Goal: Task Accomplishment & Management: Complete application form

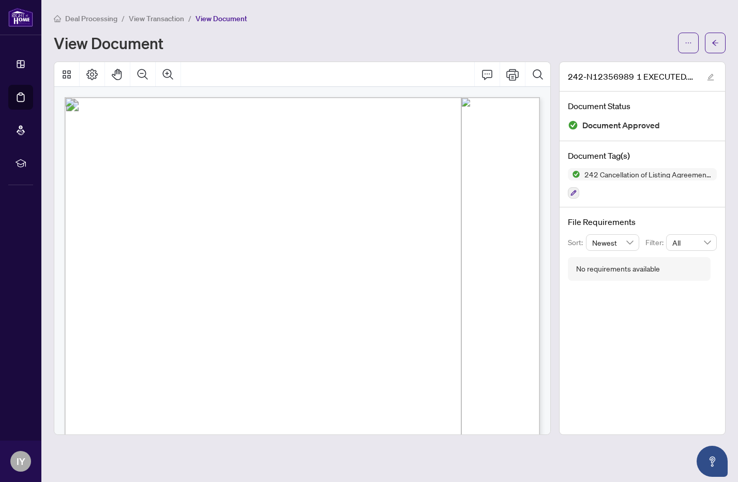
scroll to position [288, 0]
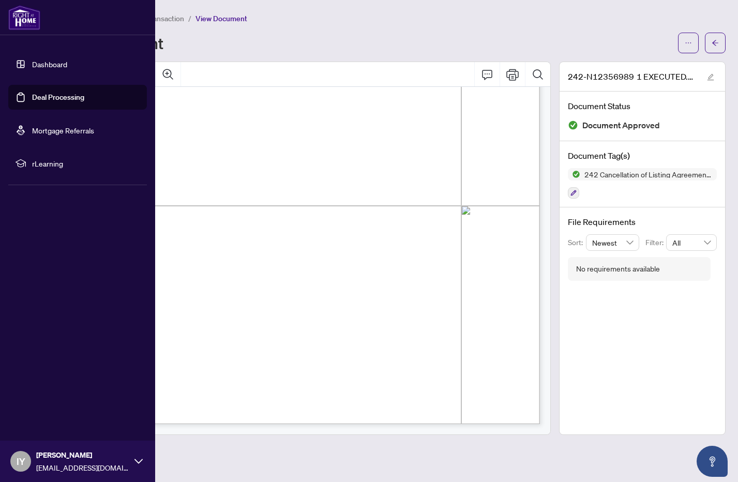
click at [48, 61] on link "Dashboard" at bounding box center [49, 63] width 35 height 9
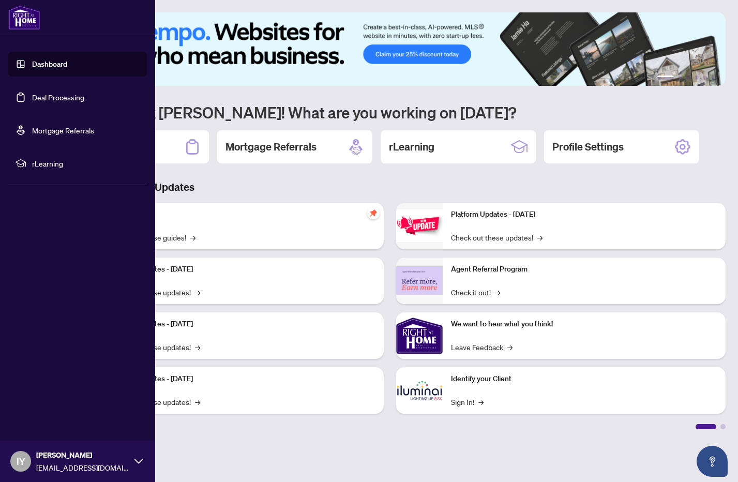
click at [32, 94] on link "Deal Processing" at bounding box center [58, 97] width 52 height 9
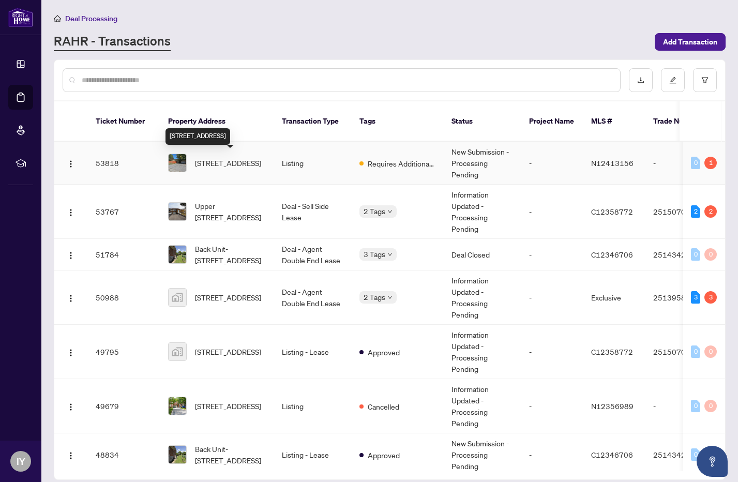
click at [207, 161] on span "[STREET_ADDRESS]" at bounding box center [228, 162] width 66 height 11
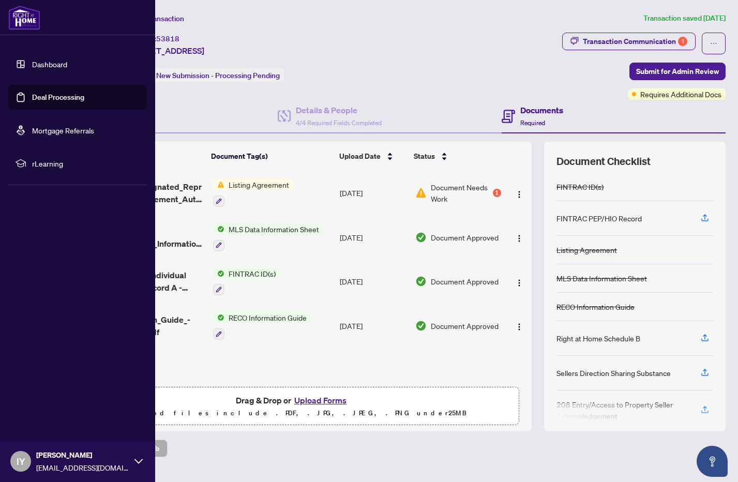
click at [36, 98] on link "Deal Processing" at bounding box center [58, 97] width 52 height 9
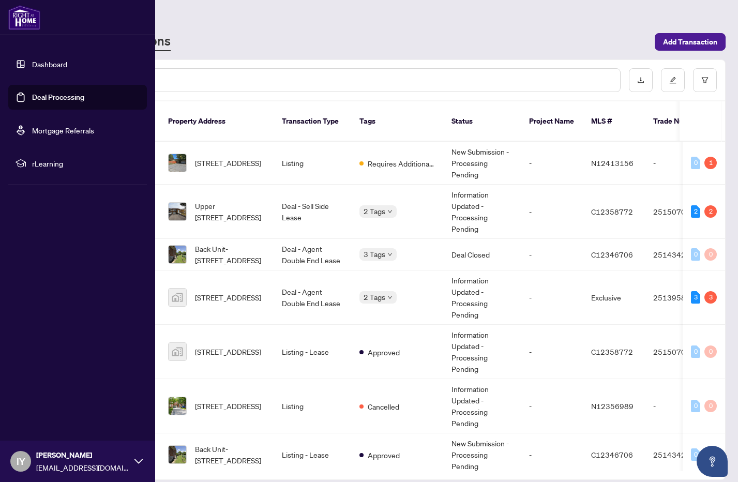
click at [41, 99] on link "Deal Processing" at bounding box center [58, 97] width 52 height 9
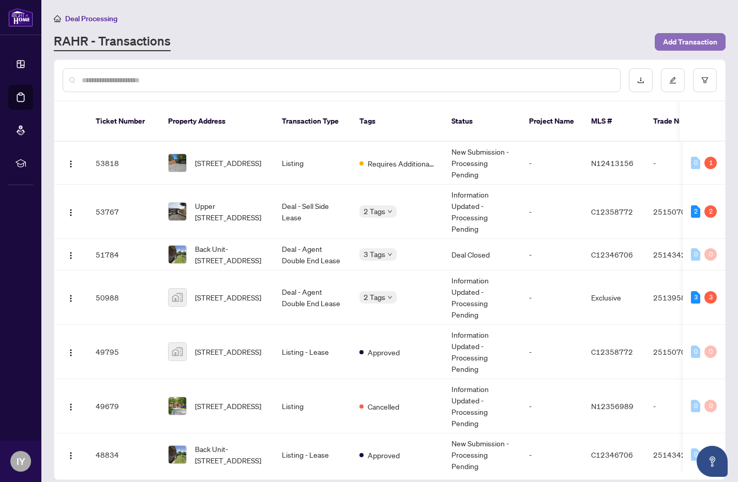
click at [693, 48] on span "Add Transaction" at bounding box center [690, 42] width 54 height 17
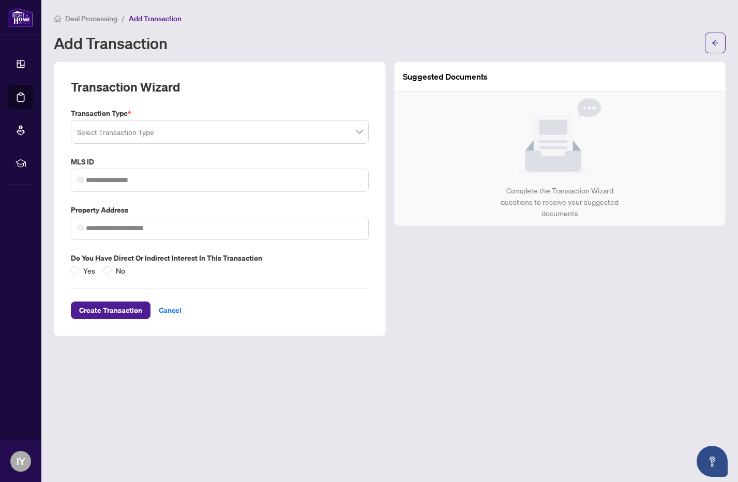
click at [133, 130] on input "search" at bounding box center [215, 133] width 276 height 23
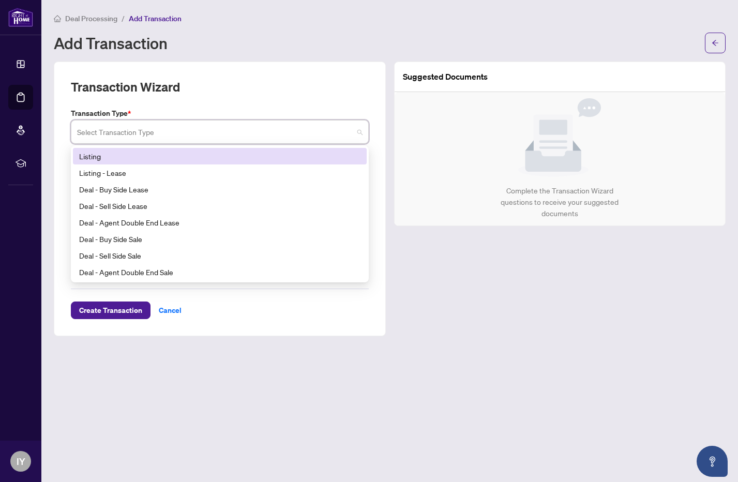
click at [109, 151] on div "Listing" at bounding box center [219, 155] width 281 height 11
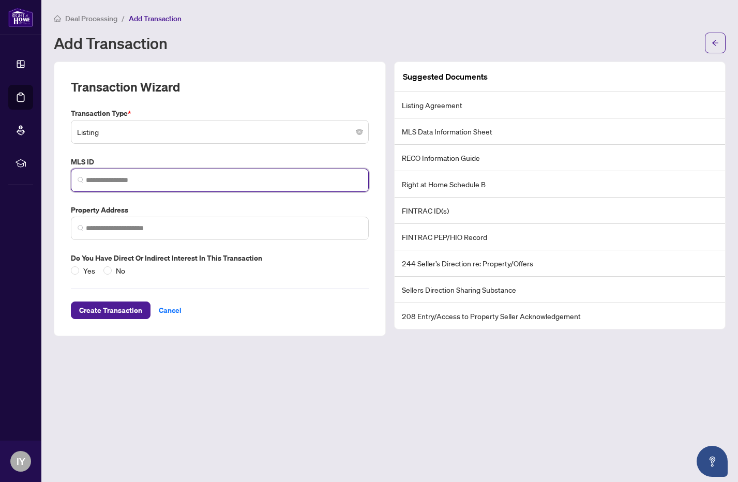
click at [111, 178] on input "search" at bounding box center [224, 180] width 276 height 11
paste input "*********"
type input "*********"
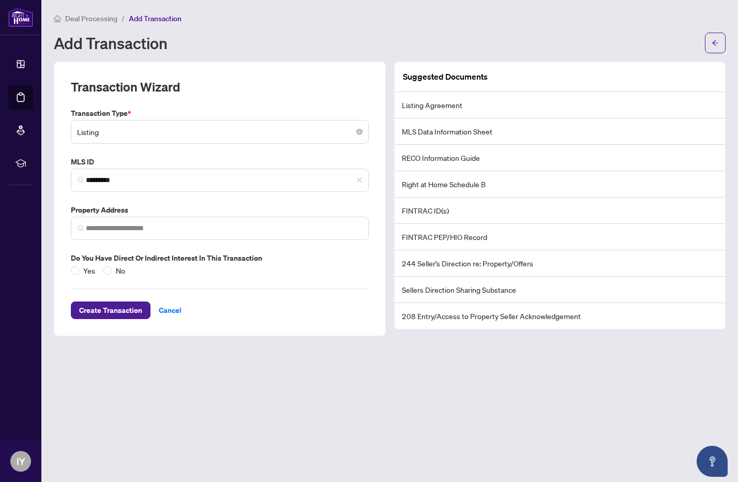
click at [61, 182] on div "Transaction Wizard Transaction Type * Listing 13 14 Listing Listing - Lease Dea…" at bounding box center [220, 199] width 332 height 275
